Goal: Task Accomplishment & Management: Manage account settings

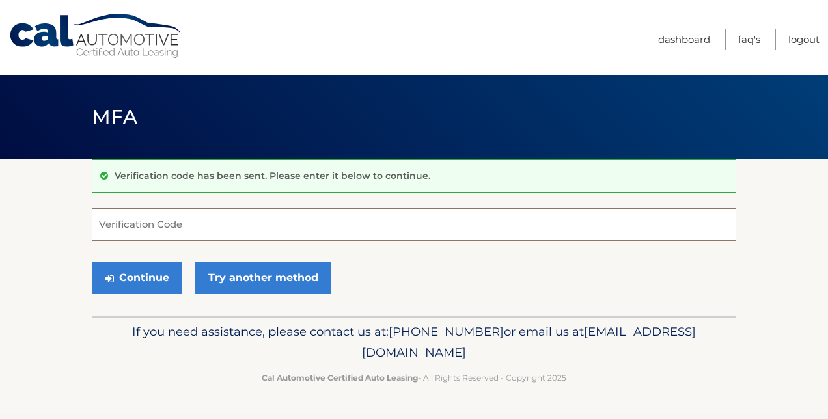
click at [294, 224] on input "Verification Code" at bounding box center [414, 224] width 645 height 33
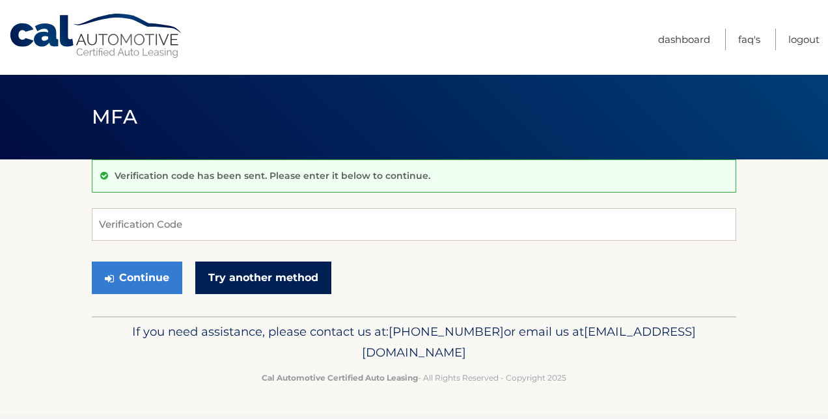
click at [266, 277] on link "Try another method" at bounding box center [263, 278] width 136 height 33
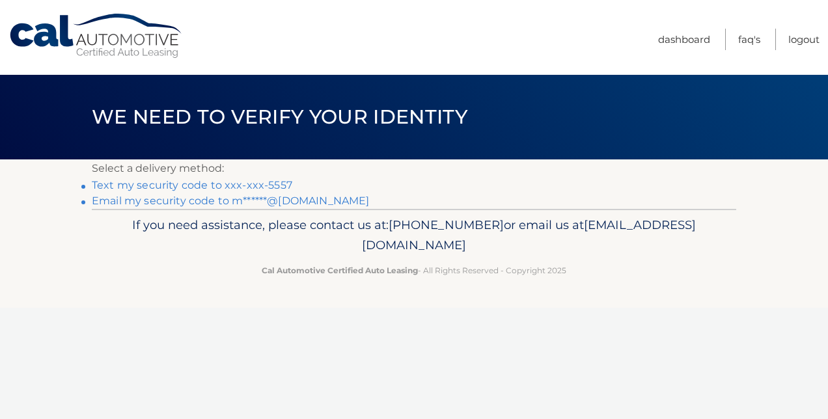
click at [242, 184] on link "Text my security code to xxx-xxx-5557" at bounding box center [192, 185] width 201 height 12
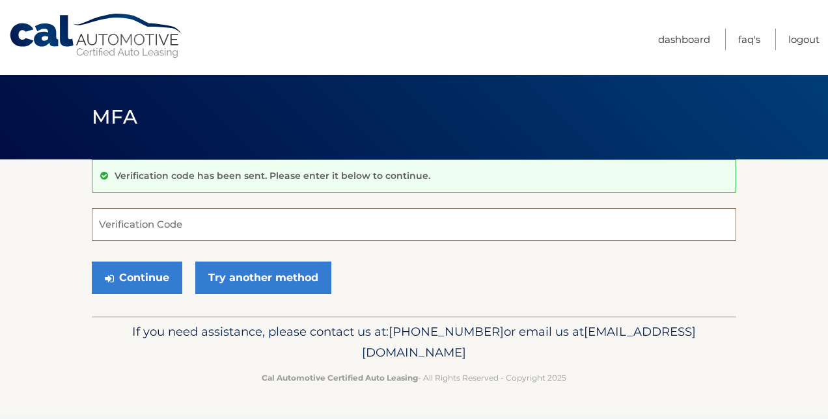
click at [192, 227] on input "Verification Code" at bounding box center [414, 224] width 645 height 33
type input "773558"
click at [92, 262] on button "Continue" at bounding box center [137, 278] width 91 height 33
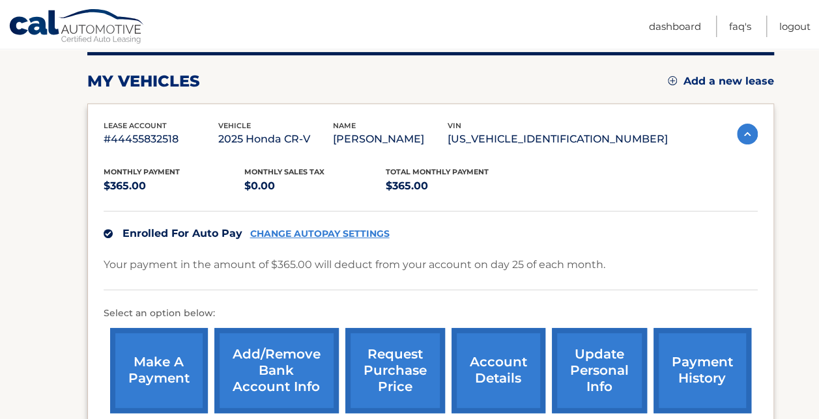
scroll to position [261, 0]
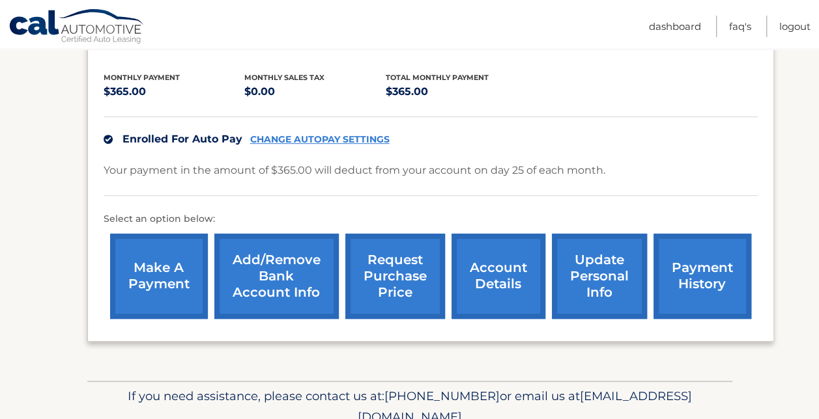
click at [516, 279] on link "account details" at bounding box center [498, 276] width 94 height 85
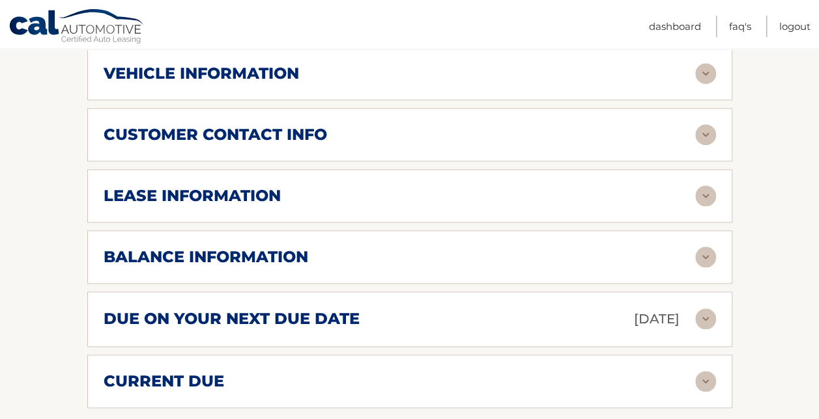
scroll to position [586, 0]
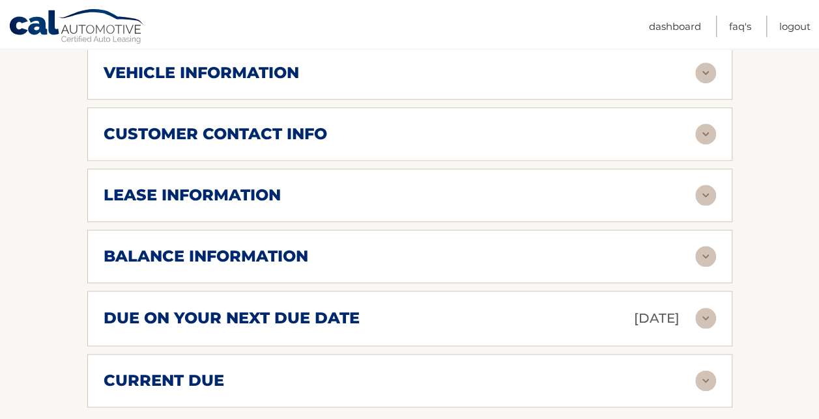
click at [711, 318] on img at bounding box center [705, 318] width 21 height 21
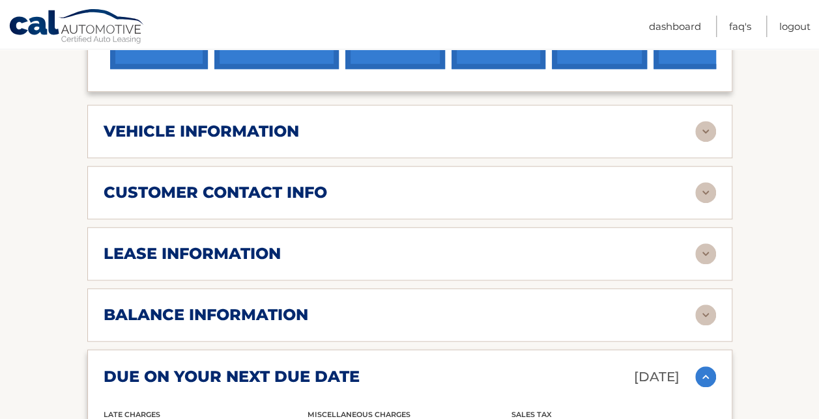
scroll to position [456, 0]
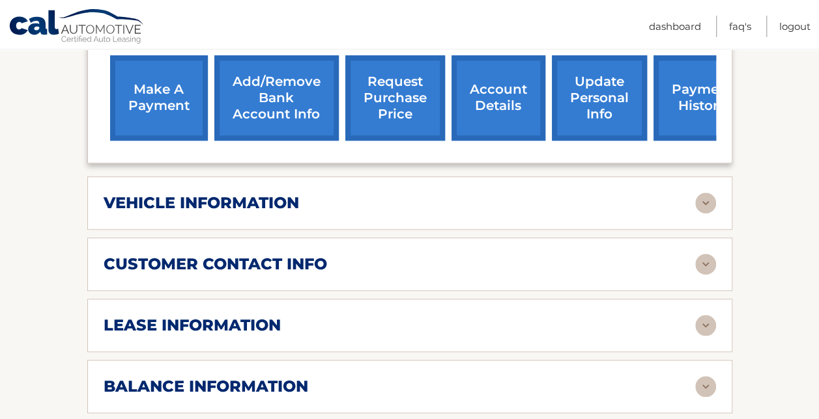
click at [298, 194] on h2 "vehicle information" at bounding box center [201, 203] width 195 height 20
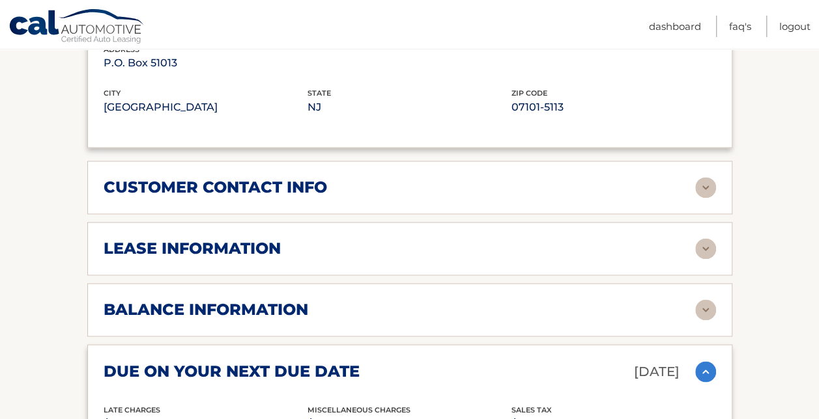
click at [380, 239] on div "lease information" at bounding box center [399, 249] width 591 height 20
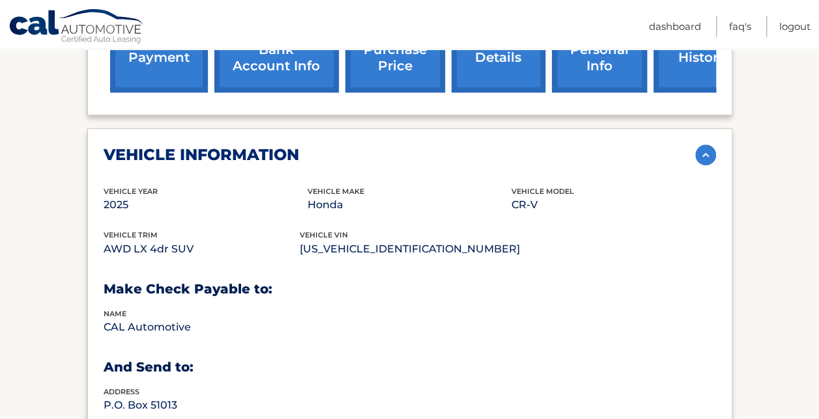
scroll to position [327, 0]
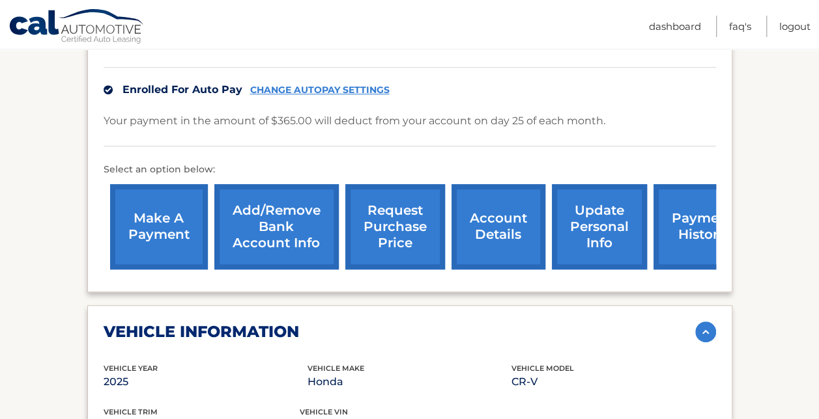
click at [679, 214] on link "payment history" at bounding box center [702, 226] width 98 height 85
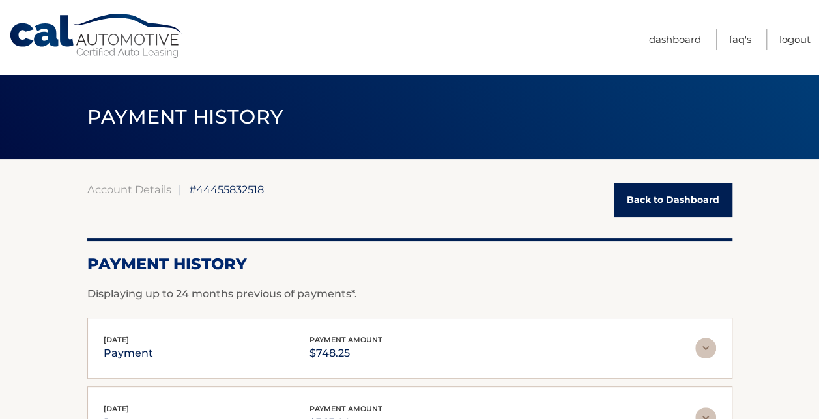
click at [672, 190] on link "Back to Dashboard" at bounding box center [673, 200] width 119 height 35
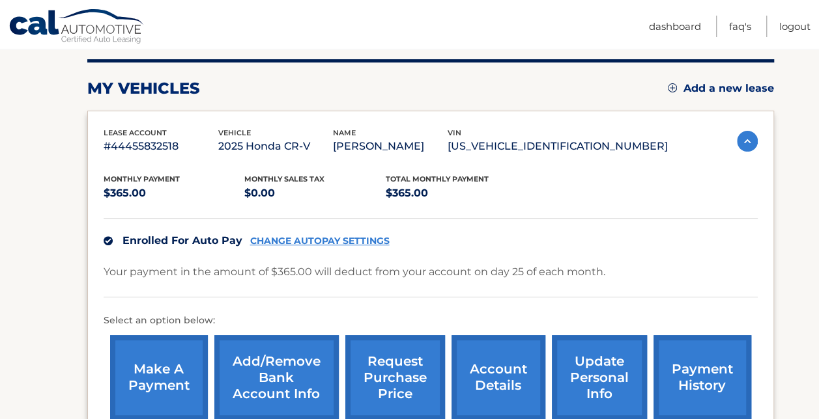
scroll to position [189, 0]
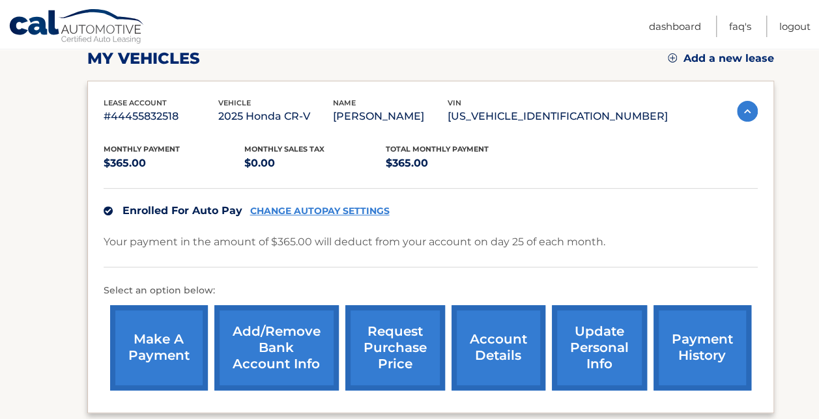
click at [310, 353] on link "Add/Remove bank account info" at bounding box center [276, 347] width 124 height 85
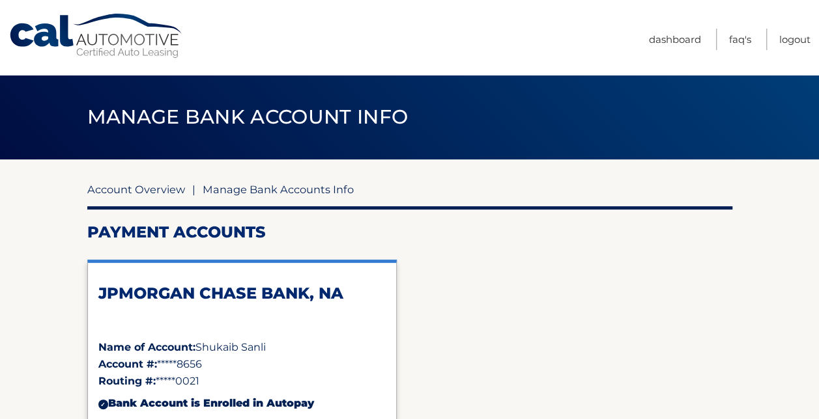
click at [175, 189] on link "Account Overview" at bounding box center [136, 189] width 98 height 13
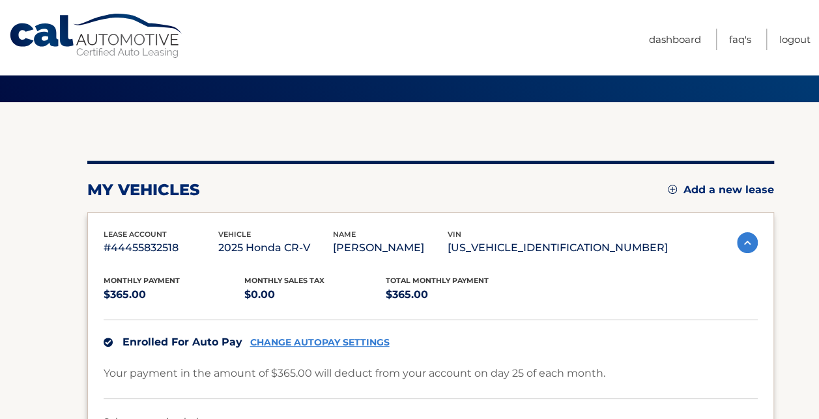
scroll to position [261, 0]
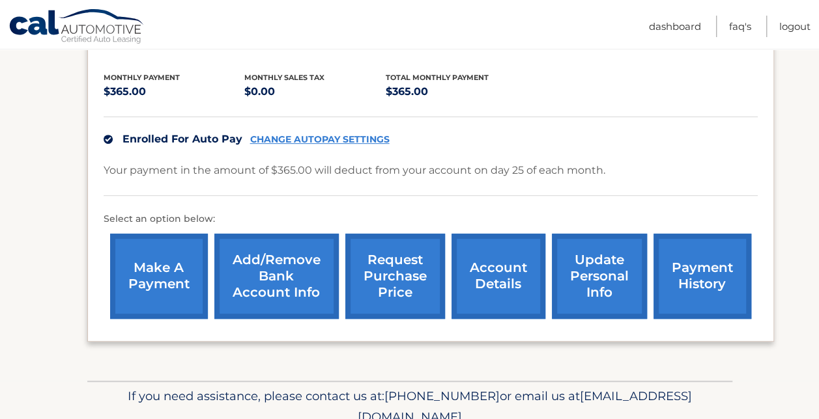
click at [176, 275] on link "make a payment" at bounding box center [159, 276] width 98 height 85
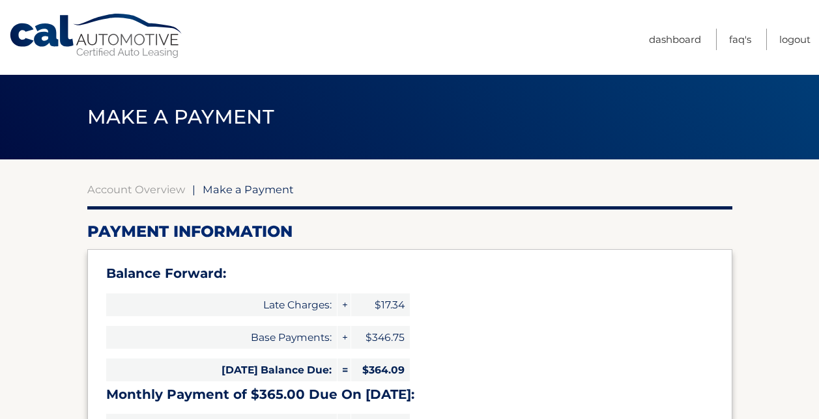
select select "MjMzYThlNDMtNzg3Yi00OTFjLWI1NWMtMWZhY2MxNjNkMmQx"
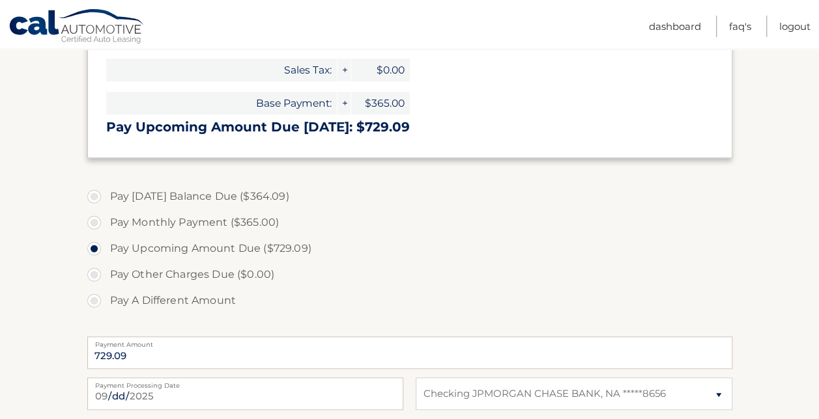
scroll to position [326, 0]
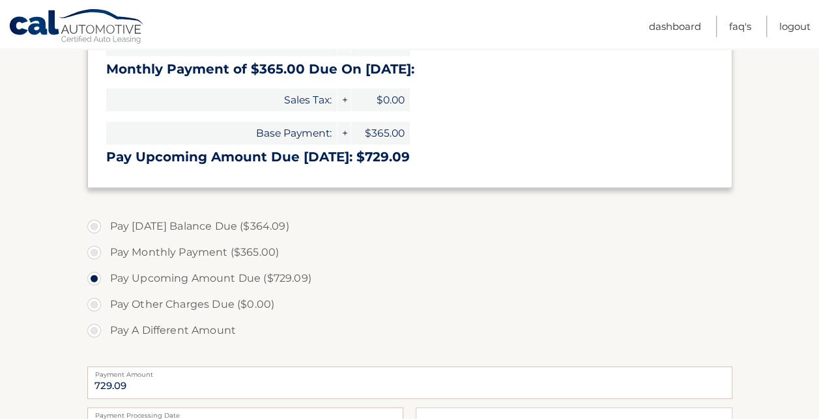
click at [219, 225] on label "Pay [DATE] Balance Due ($364.09)" at bounding box center [409, 227] width 645 height 26
click at [106, 225] on input "Pay [DATE] Balance Due ($364.09)" at bounding box center [98, 224] width 13 height 21
radio input "true"
type input "364.09"
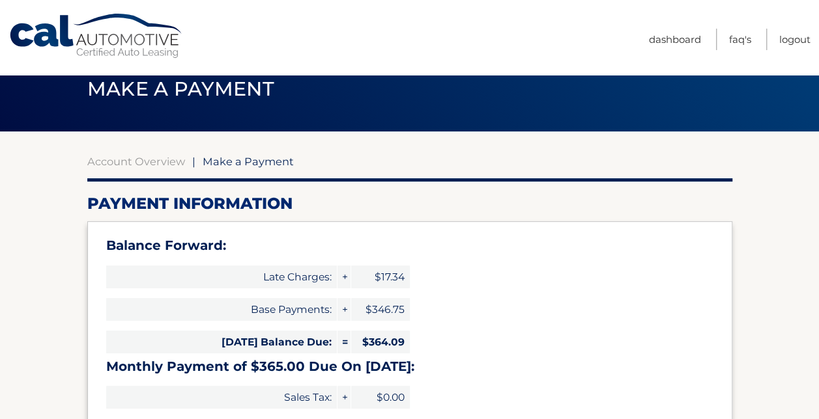
scroll to position [0, 0]
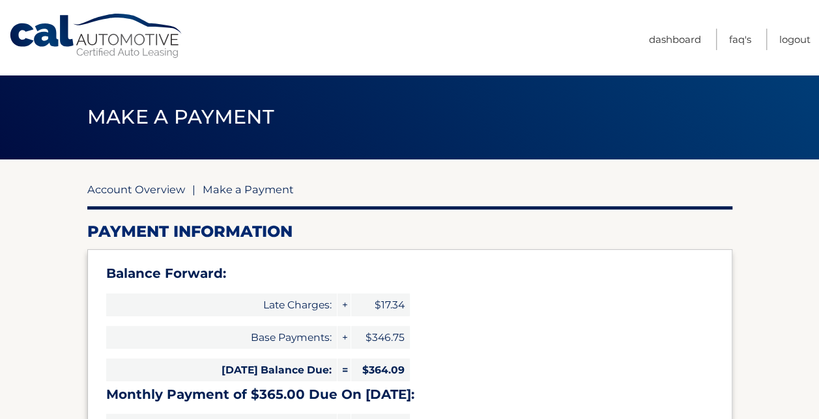
click at [175, 193] on link "Account Overview" at bounding box center [136, 189] width 98 height 13
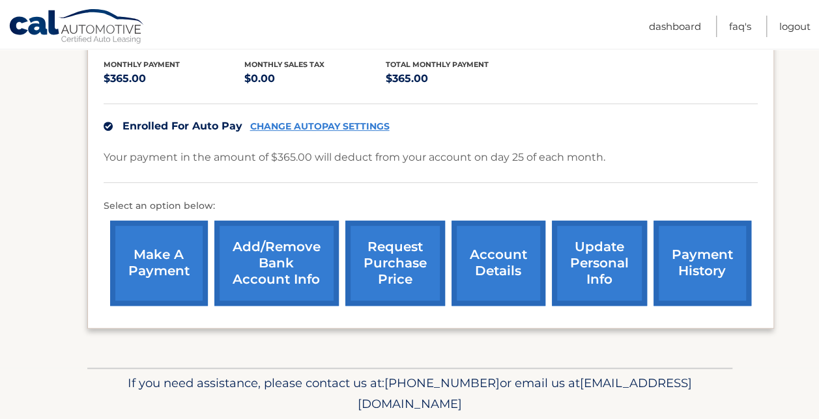
scroll to position [254, 0]
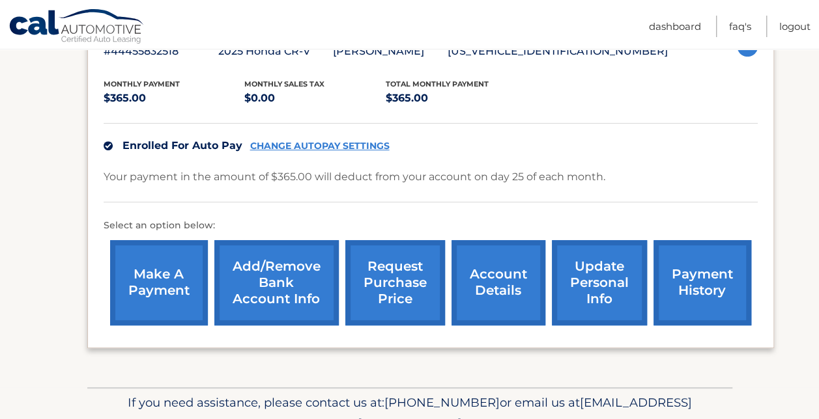
click at [311, 147] on link "CHANGE AUTOPAY SETTINGS" at bounding box center [319, 146] width 139 height 11
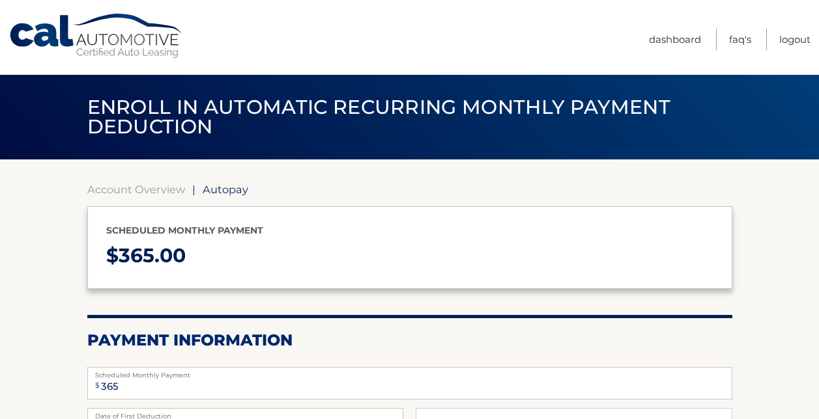
select select "MjMzYThlNDMtNzg3Yi00OTFjLWI1NWMtMWZhY2MxNjNkMmQx"
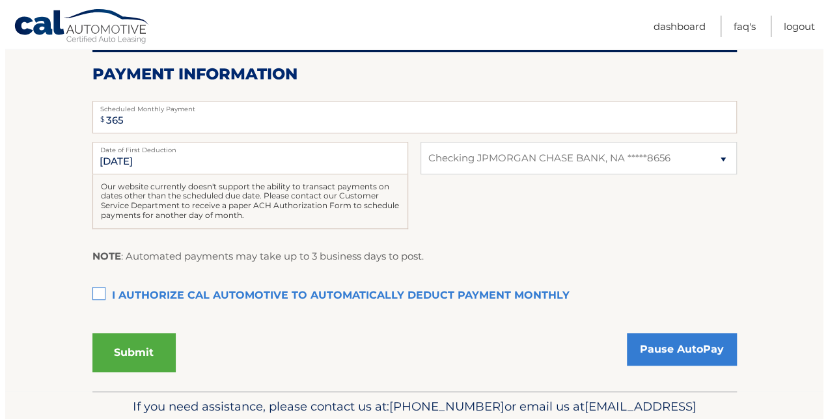
scroll to position [326, 0]
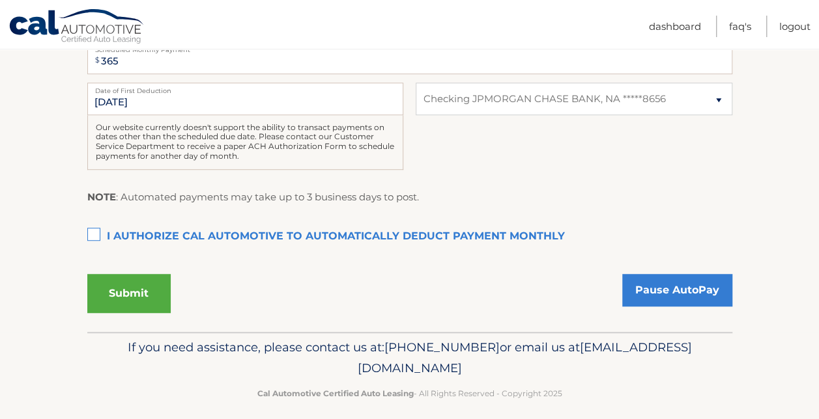
click at [102, 235] on label "I authorize cal automotive to automatically deduct payment monthly This checkbo…" at bounding box center [409, 237] width 645 height 26
click at [0, 0] on input "I authorize cal automotive to automatically deduct payment monthly This checkbo…" at bounding box center [0, 0] width 0 height 0
click at [124, 291] on button "Submit" at bounding box center [128, 293] width 83 height 39
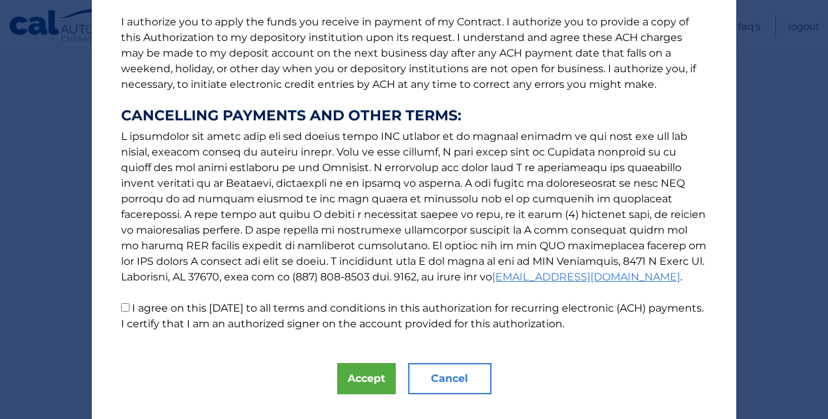
scroll to position [195, 0]
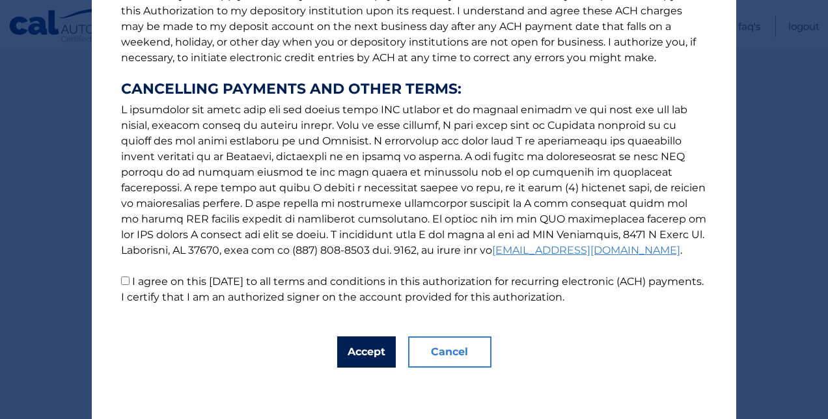
click at [367, 349] on button "Accept" at bounding box center [366, 352] width 59 height 31
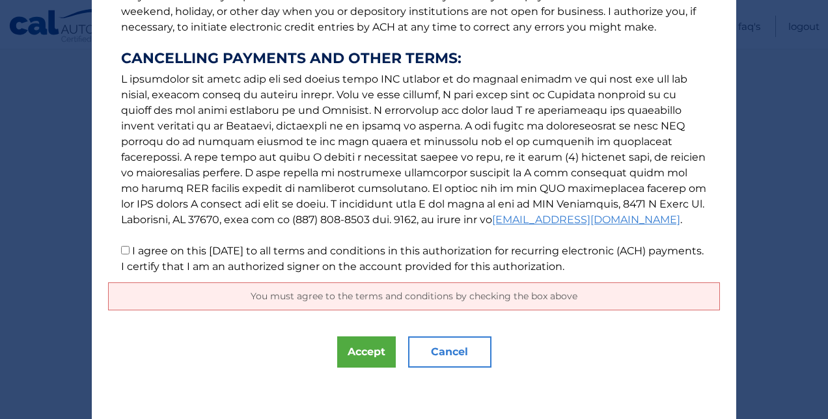
click at [132, 254] on label "I agree on this [DATE] to all terms and conditions in this authorization for re…" at bounding box center [412, 259] width 583 height 28
click at [130, 254] on input "I agree on this [DATE] to all terms and conditions in this authorization for re…" at bounding box center [125, 250] width 8 height 8
checkbox input "true"
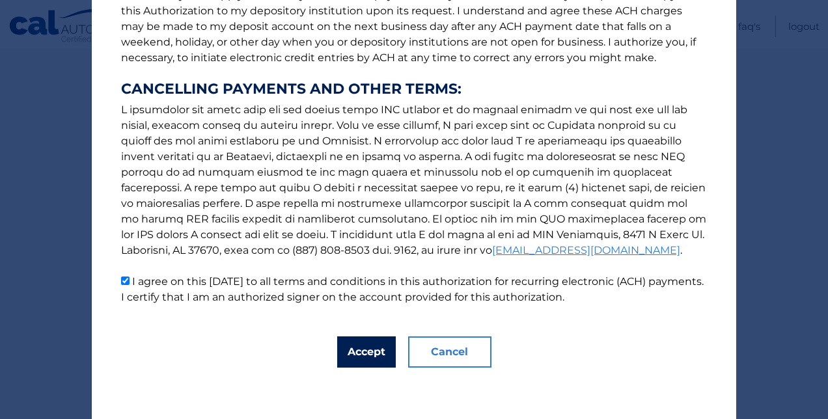
click at [373, 353] on button "Accept" at bounding box center [366, 352] width 59 height 31
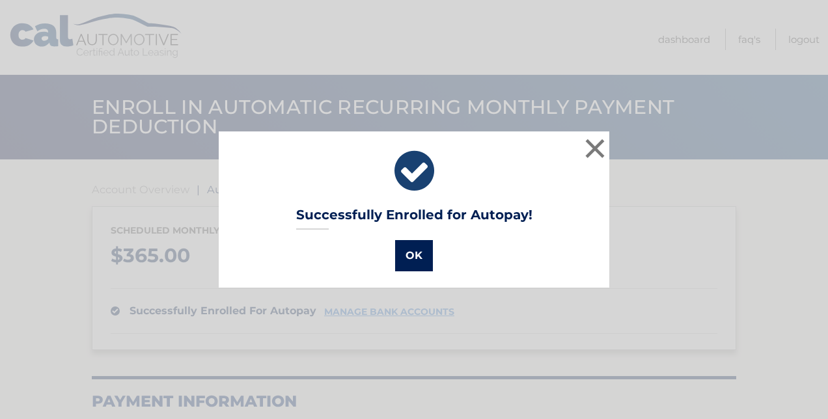
click at [408, 250] on button "OK" at bounding box center [414, 255] width 38 height 31
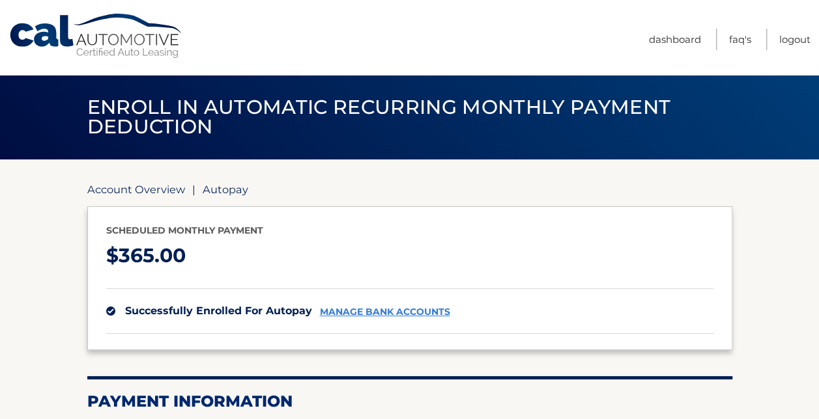
click at [139, 188] on link "Account Overview" at bounding box center [136, 189] width 98 height 13
click at [167, 193] on link "Account Overview" at bounding box center [136, 189] width 98 height 13
click at [169, 190] on link "Account Overview" at bounding box center [136, 189] width 98 height 13
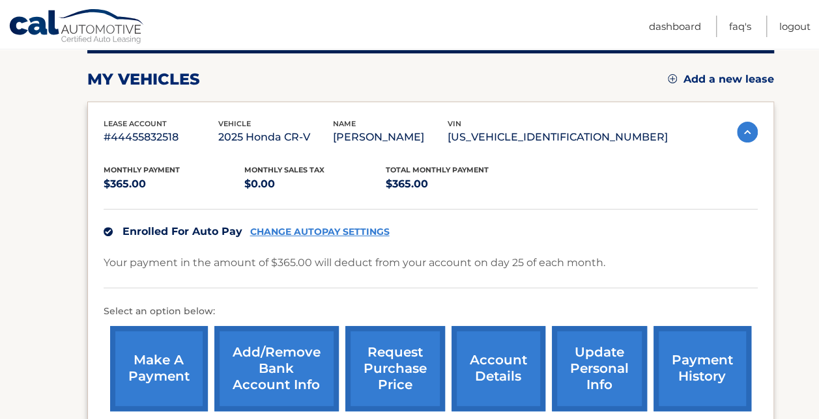
scroll to position [189, 0]
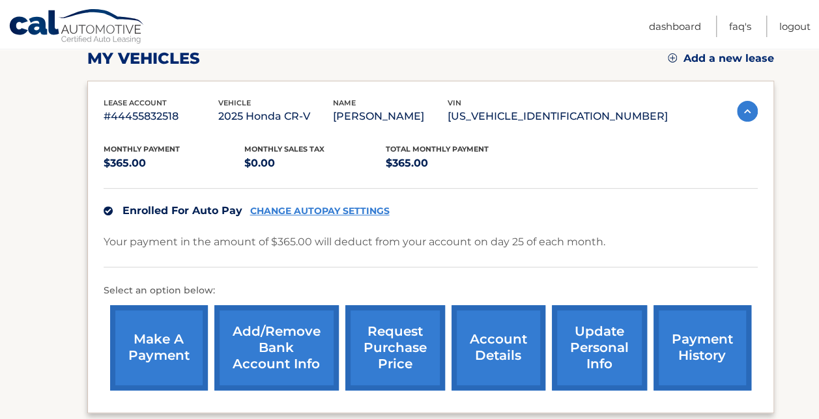
click at [300, 337] on link "Add/Remove bank account info" at bounding box center [276, 347] width 124 height 85
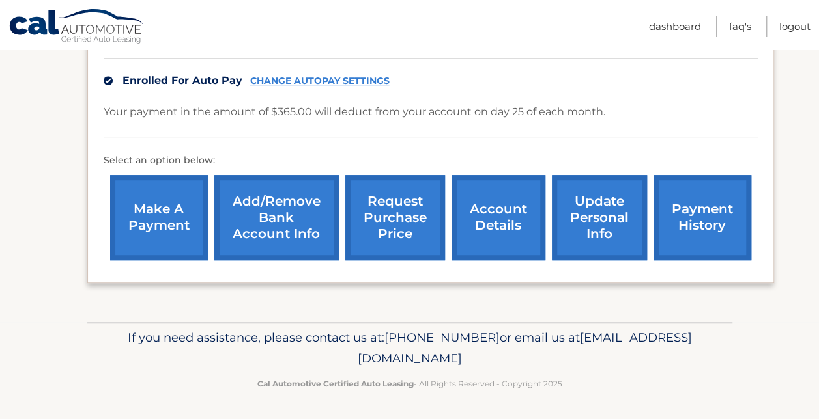
click at [163, 237] on link "make a payment" at bounding box center [159, 217] width 98 height 85
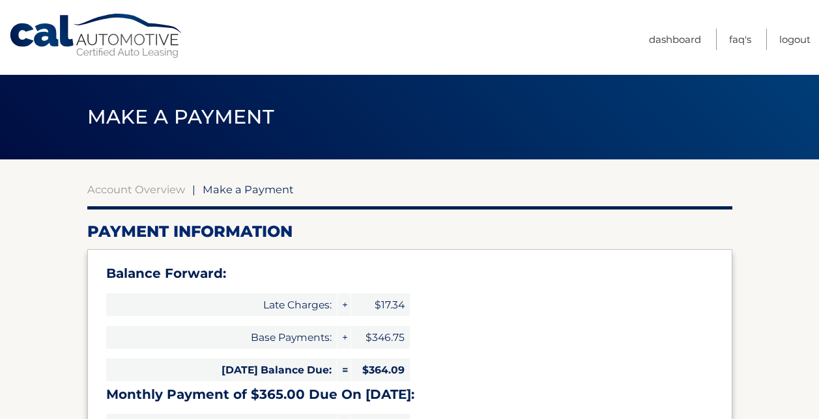
select select "MjMzYThlNDMtNzg3Yi00OTFjLWI1NWMtMWZhY2MxNjNkMmQx"
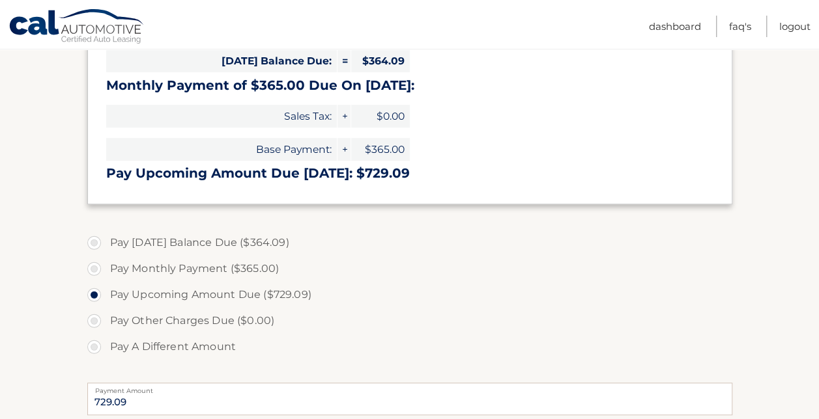
scroll to position [391, 0]
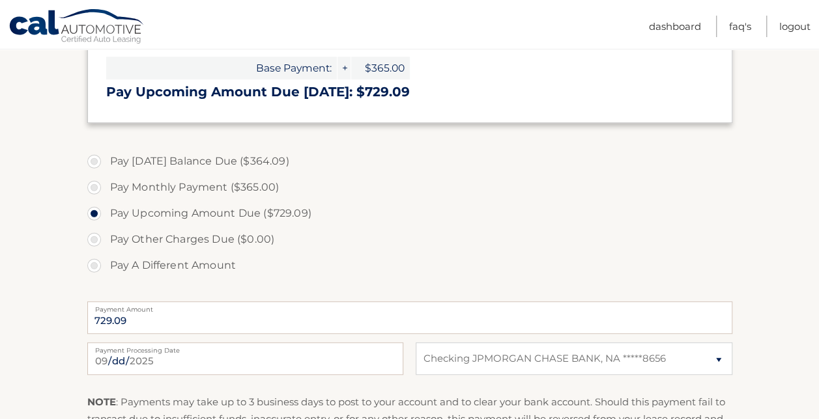
click at [178, 162] on label "Pay [DATE] Balance Due ($364.09)" at bounding box center [409, 161] width 645 height 26
click at [106, 162] on input "Pay [DATE] Balance Due ($364.09)" at bounding box center [98, 158] width 13 height 21
radio input "true"
type input "364.09"
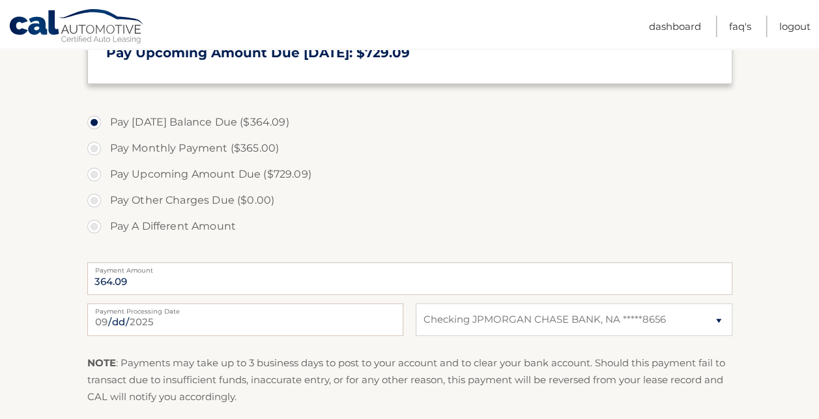
scroll to position [586, 0]
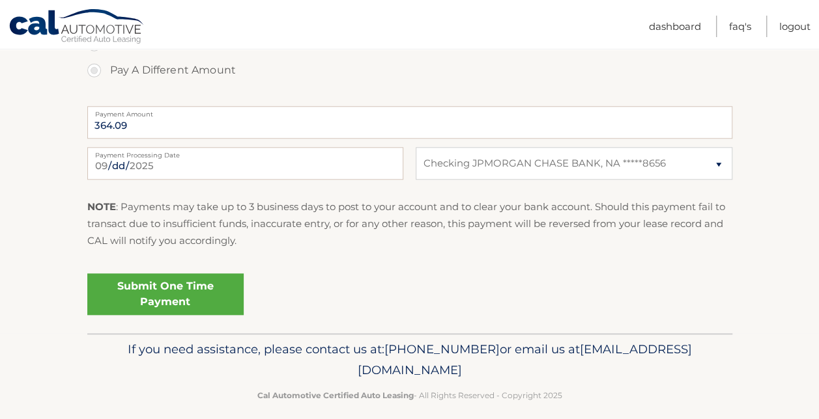
click at [180, 294] on link "Submit One Time Payment" at bounding box center [165, 295] width 156 height 42
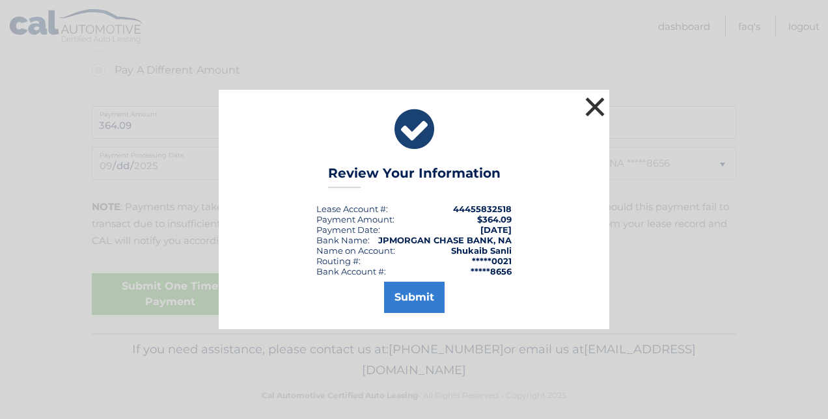
click at [594, 97] on button "×" at bounding box center [595, 107] width 26 height 26
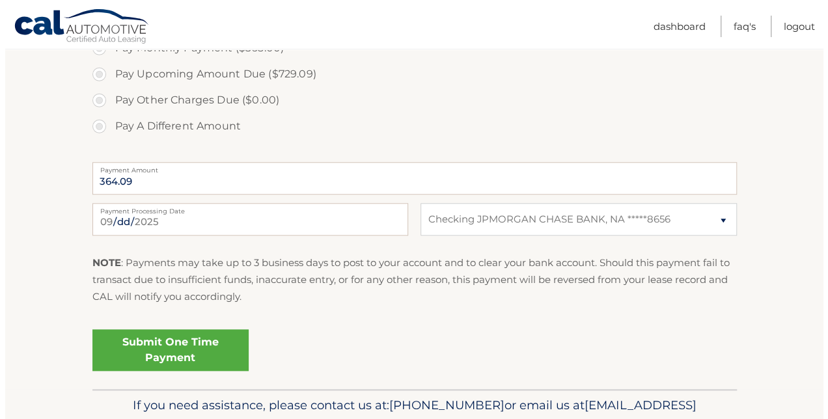
scroll to position [533, 0]
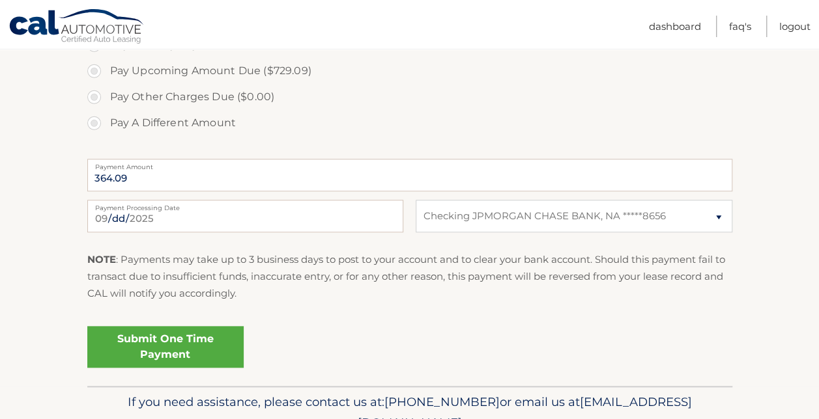
click at [186, 341] on link "Submit One Time Payment" at bounding box center [165, 347] width 156 height 42
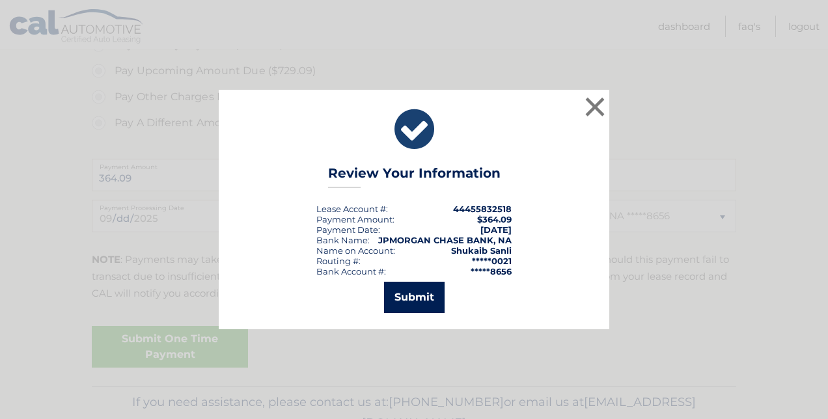
click at [410, 298] on button "Submit" at bounding box center [414, 297] width 61 height 31
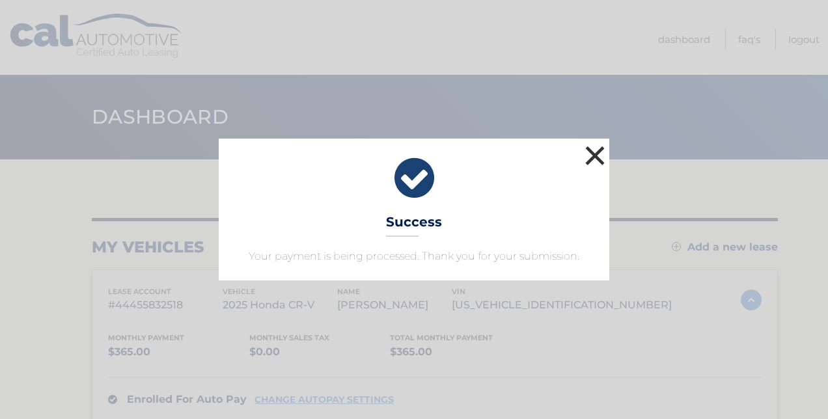
click at [589, 152] on button "×" at bounding box center [595, 156] width 26 height 26
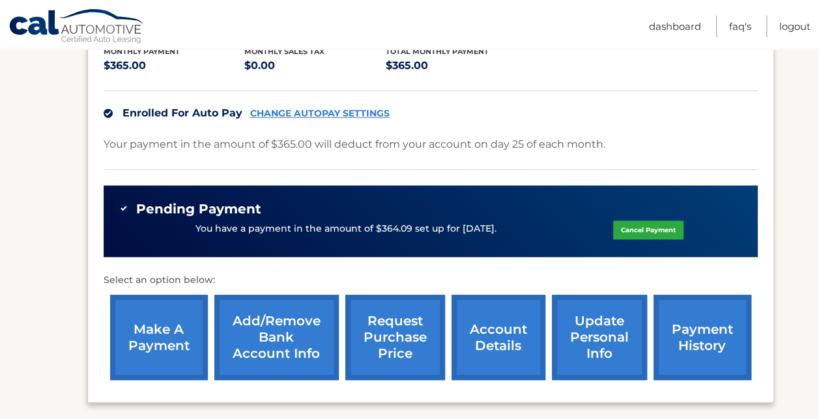
scroll to position [261, 0]
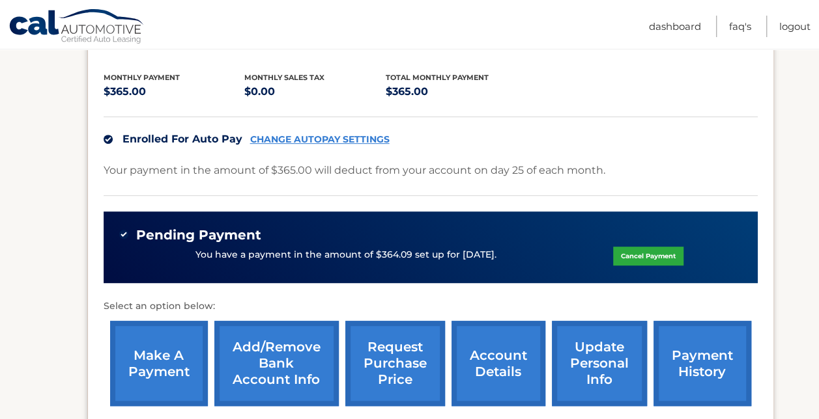
click at [335, 137] on link "CHANGE AUTOPAY SETTINGS" at bounding box center [319, 139] width 139 height 11
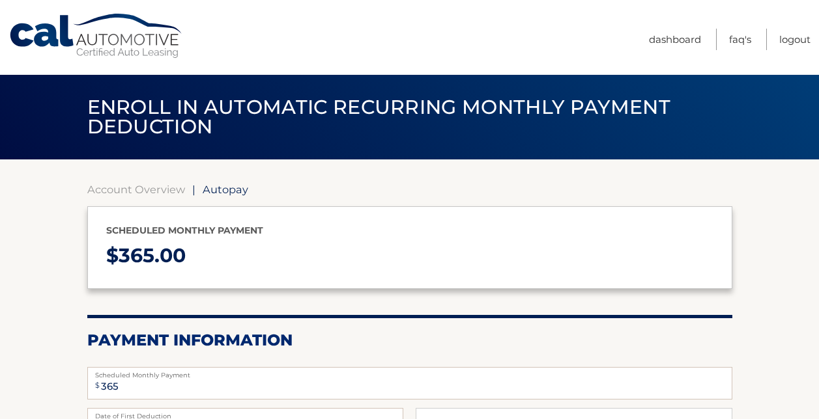
select select "MjMzYThlNDMtNzg3Yi00OTFjLWI1NWMtMWZhY2MxNjNkMmQx"
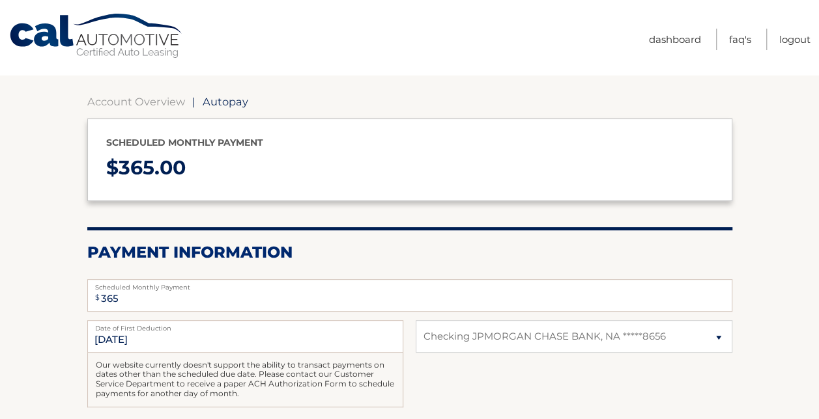
scroll to position [130, 0]
